Goal: Find specific page/section: Find specific page/section

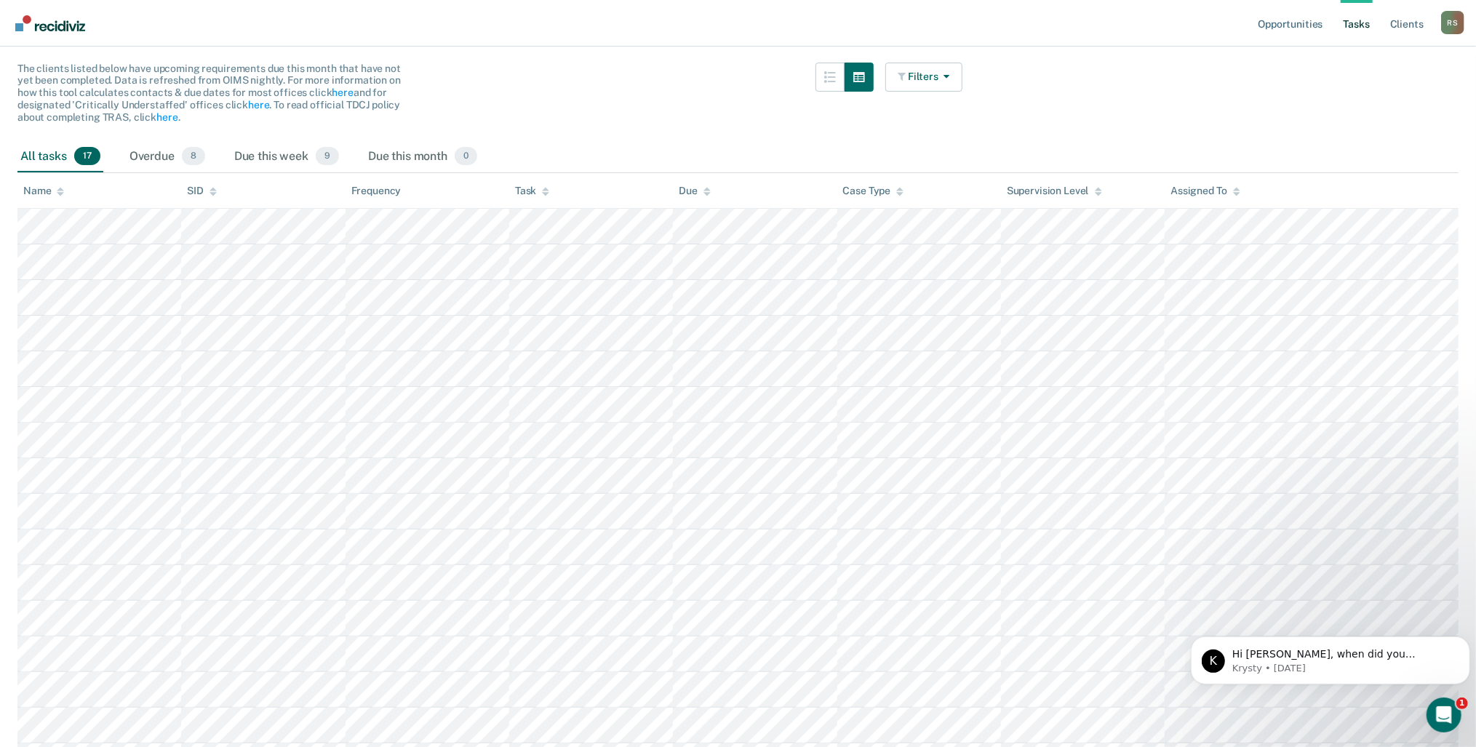
scroll to position [81, 0]
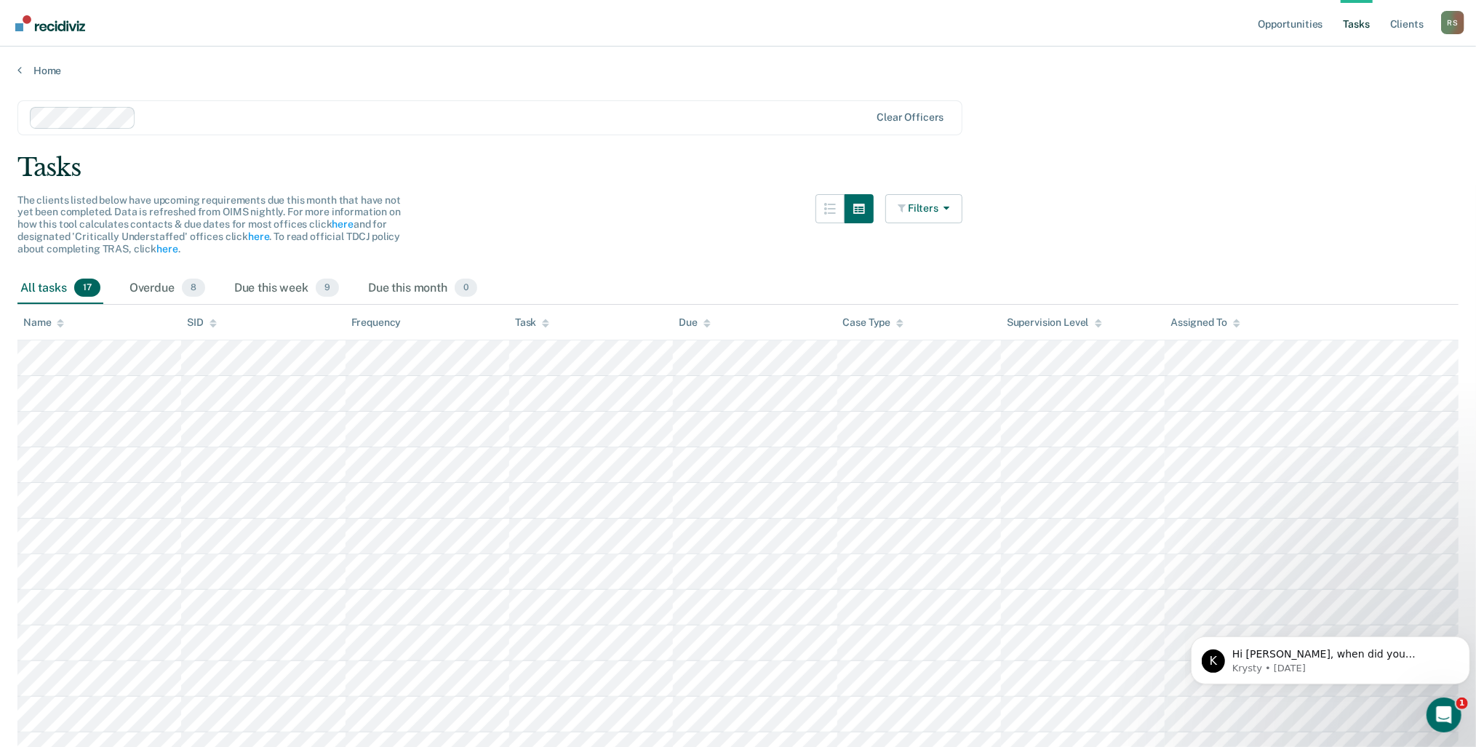
scroll to position [256, 0]
